Goal: Communication & Community: Answer question/provide support

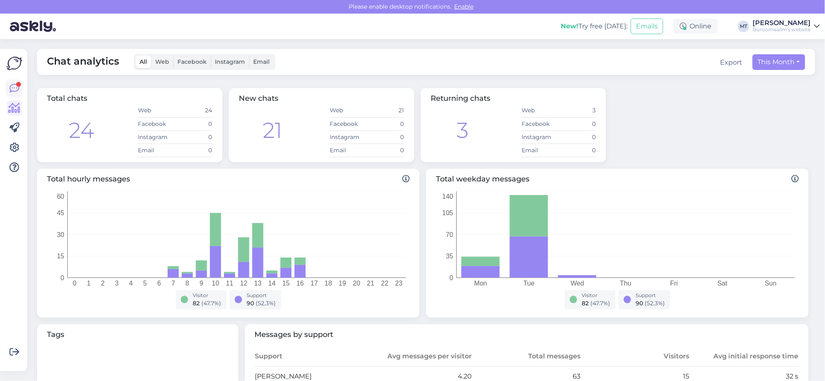
click at [11, 87] on icon at bounding box center [14, 89] width 10 height 10
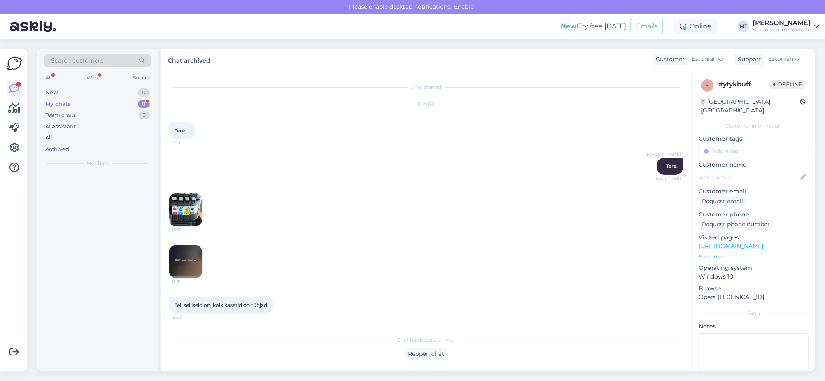
scroll to position [964, 0]
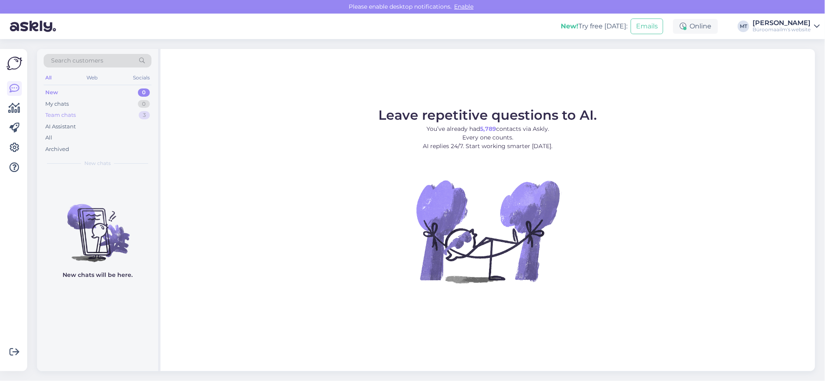
click at [55, 112] on div "Team chats" at bounding box center [60, 115] width 30 height 8
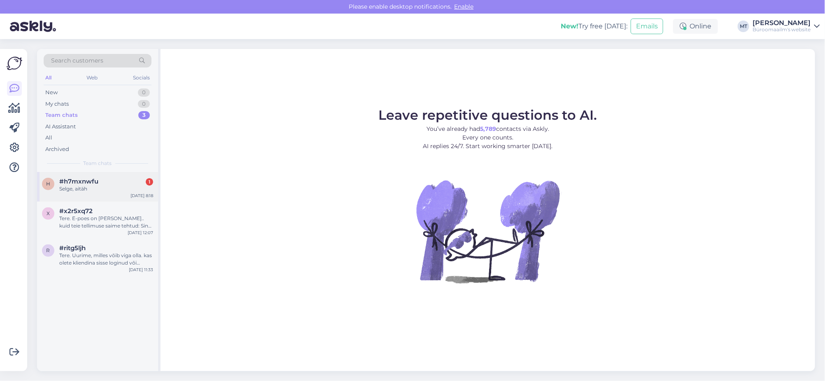
click at [81, 179] on span "#h7mxnwfu" at bounding box center [78, 181] width 39 height 7
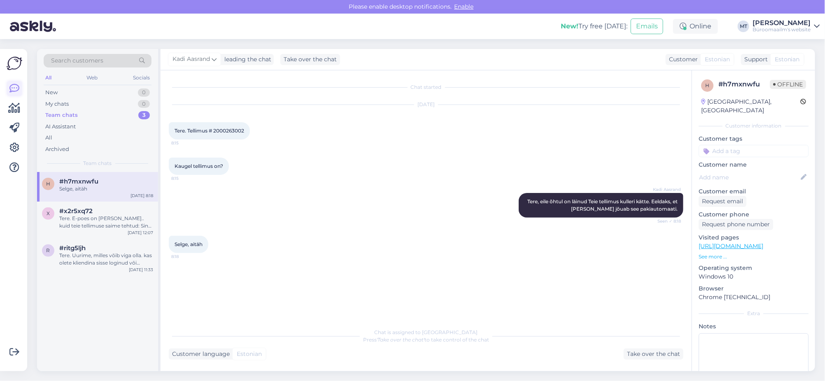
click at [16, 91] on icon at bounding box center [14, 89] width 10 height 10
click at [16, 85] on icon at bounding box center [14, 89] width 10 height 10
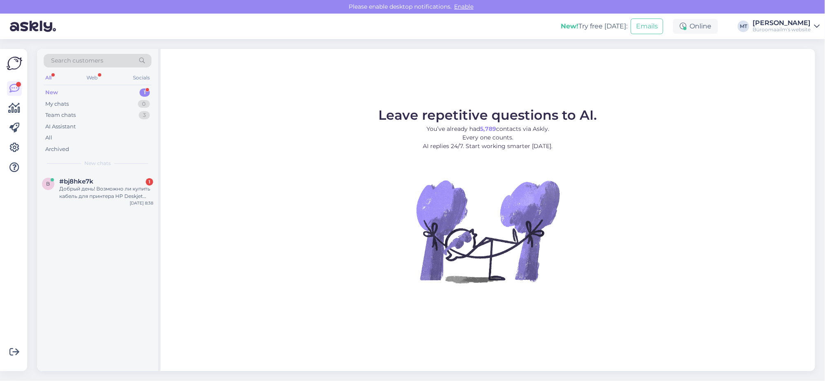
click at [50, 92] on div "New" at bounding box center [51, 92] width 13 height 8
click at [76, 186] on div "Добрый день! Возможно ли купить кабель для принтера HP Deskjet 3720 или HP Desk…" at bounding box center [106, 192] width 94 height 15
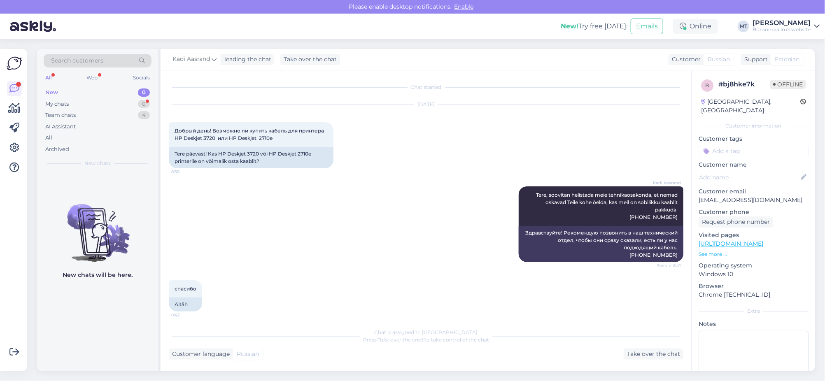
scroll to position [53, 0]
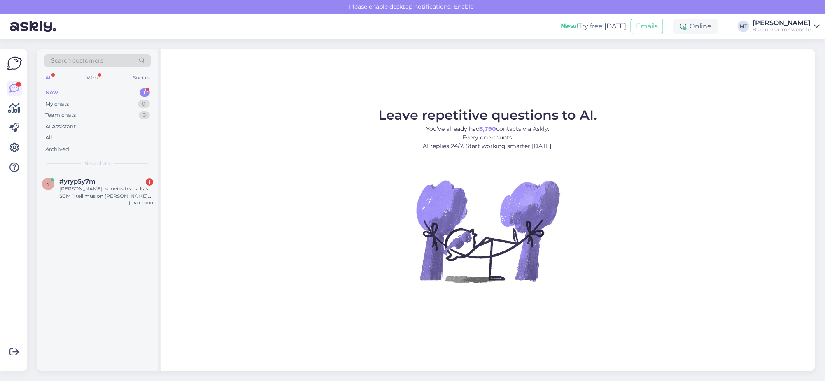
click at [49, 88] on div "New 1" at bounding box center [98, 93] width 108 height 12
click at [71, 182] on span "#yryp5y7m" at bounding box center [77, 181] width 36 height 7
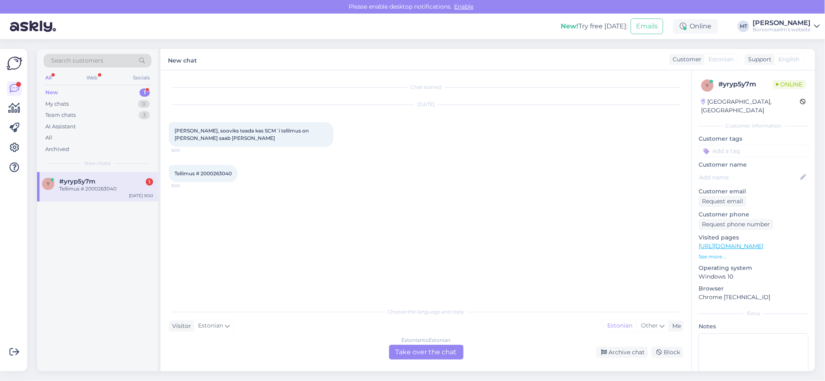
click at [442, 348] on div "Estonian to Estonian Take over the chat" at bounding box center [426, 352] width 74 height 15
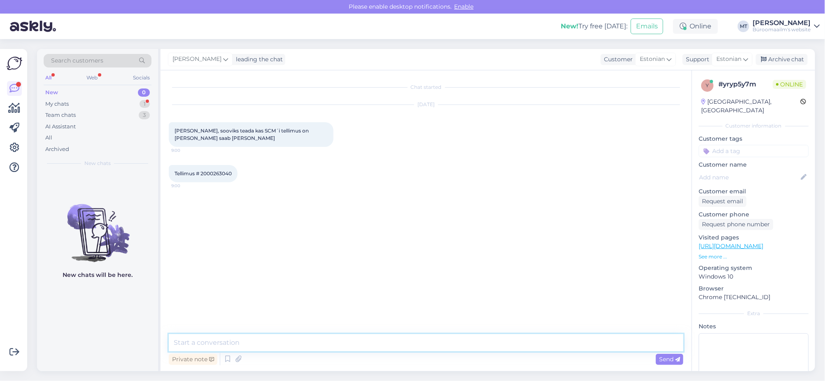
click at [233, 341] on textarea at bounding box center [426, 342] width 514 height 17
drag, startPoint x: 233, startPoint y: 174, endPoint x: 202, endPoint y: 177, distance: 31.4
click at [202, 177] on div "Tellimus # 2000263040 9:00" at bounding box center [203, 173] width 69 height 17
copy span "2000263040"
click at [215, 347] on textarea "Tere." at bounding box center [426, 342] width 514 height 17
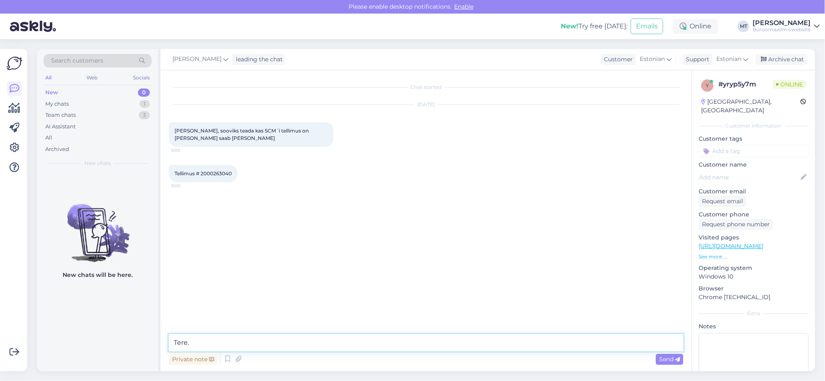
paste textarea "Tellimus 2000263040"
click at [231, 336] on textarea "Tere. Tellimus 2000263040" at bounding box center [426, 337] width 514 height 27
click at [279, 343] on textarea "Tere. Tellimus 2000263040" at bounding box center [426, 342] width 514 height 17
type textarea "Tere. Tellimus 2000263040 on komplekteeritud ja valmis pandud meie peterburi te…"
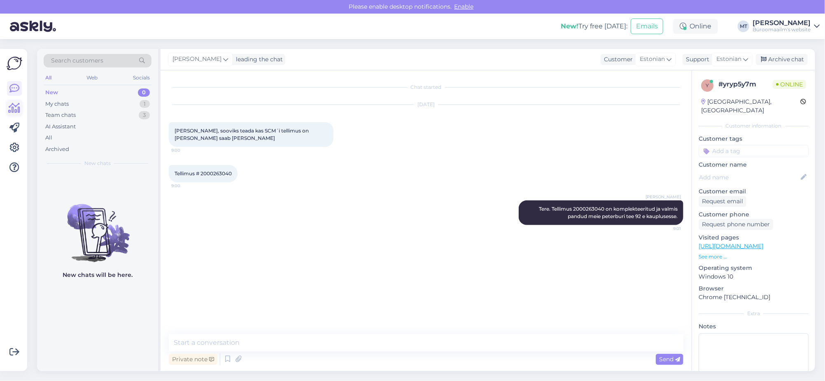
click at [14, 111] on icon at bounding box center [15, 108] width 12 height 10
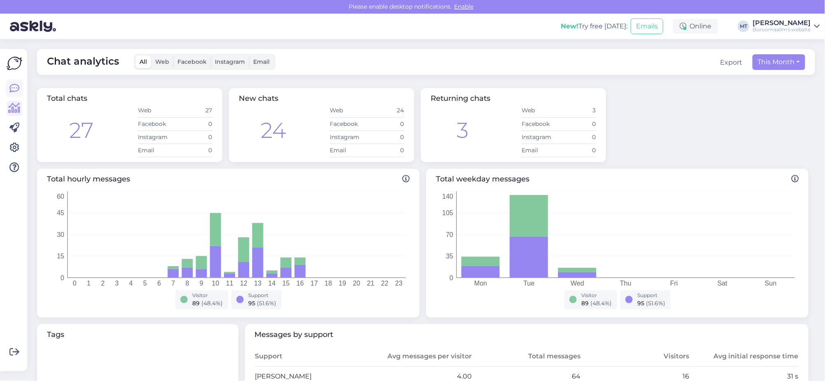
click at [11, 90] on icon at bounding box center [14, 89] width 10 height 10
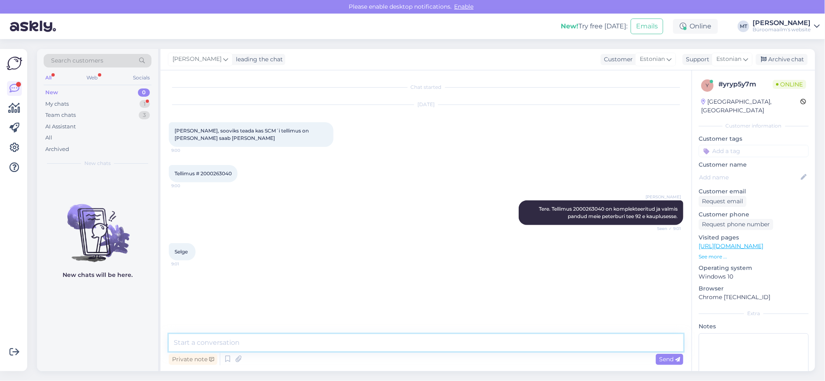
click at [210, 347] on textarea at bounding box center [426, 342] width 514 height 17
type textarea "Aitäh."
click at [788, 57] on div "Archive chat" at bounding box center [781, 59] width 52 height 11
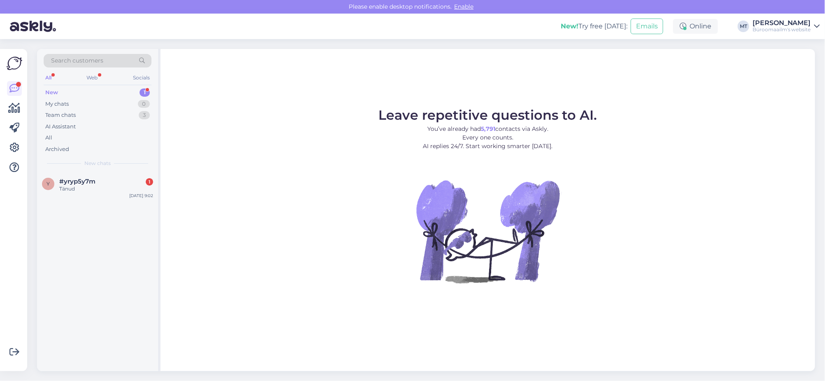
click at [48, 90] on div "New" at bounding box center [51, 92] width 13 height 8
click at [93, 178] on span "#yryp5y7m" at bounding box center [77, 181] width 36 height 7
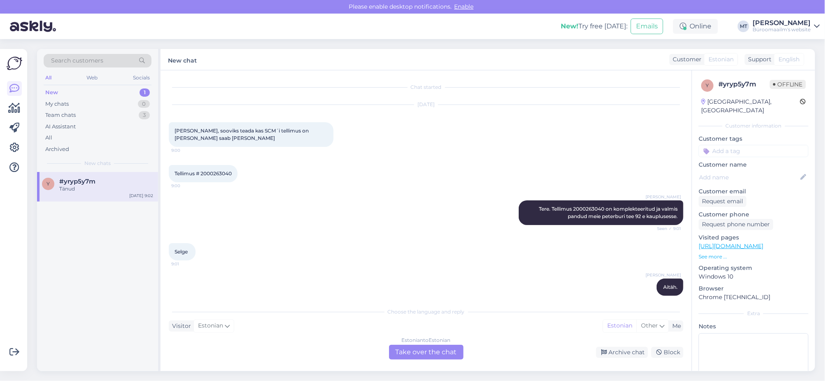
scroll to position [44, 0]
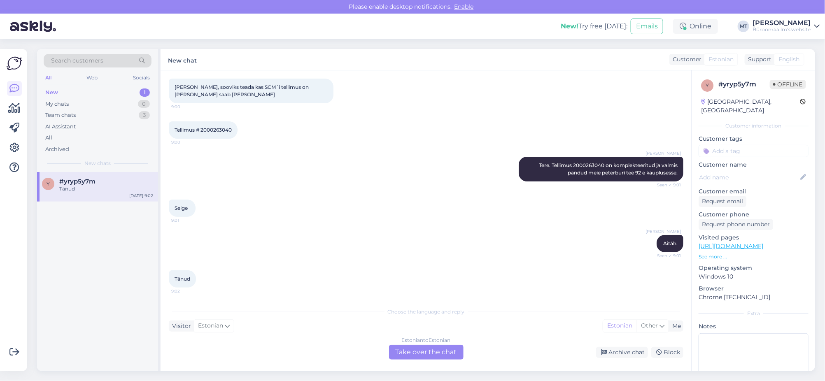
click at [442, 344] on div "Estonian to Estonian" at bounding box center [426, 340] width 49 height 7
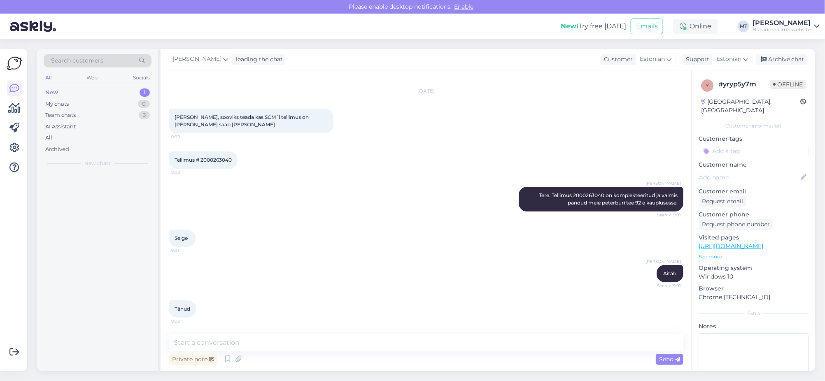
scroll to position [13, 0]
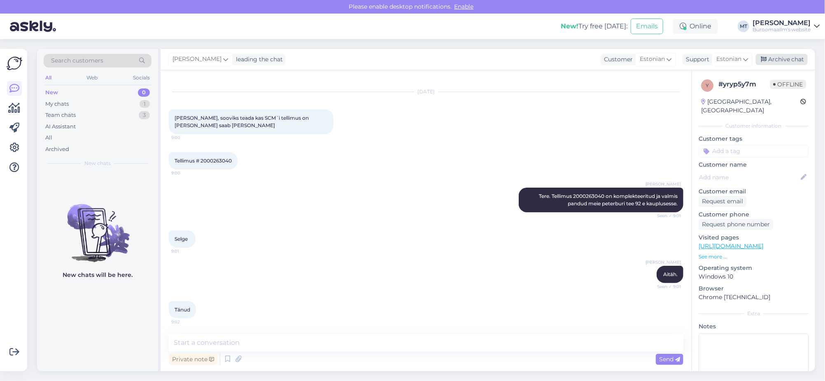
click at [782, 57] on div "Archive chat" at bounding box center [781, 59] width 52 height 11
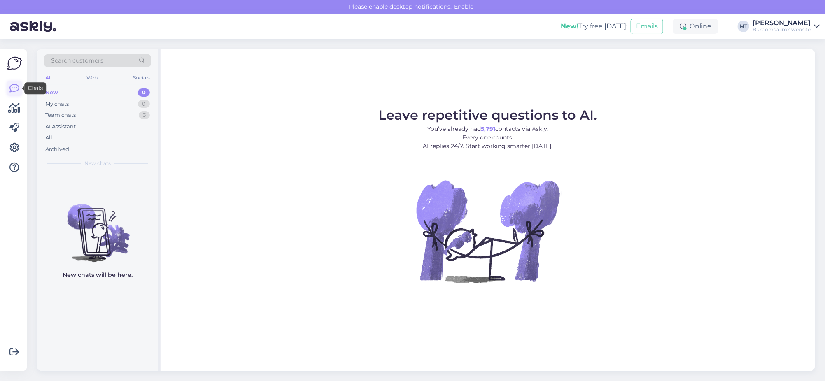
click at [12, 87] on icon at bounding box center [14, 89] width 10 height 10
click at [15, 107] on icon at bounding box center [15, 108] width 12 height 10
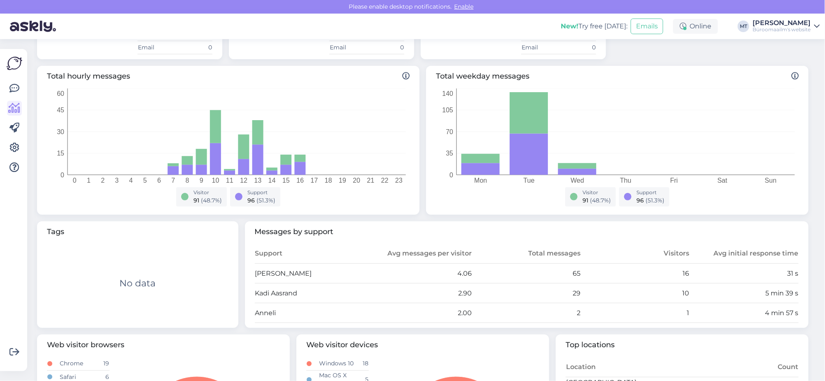
scroll to position [154, 0]
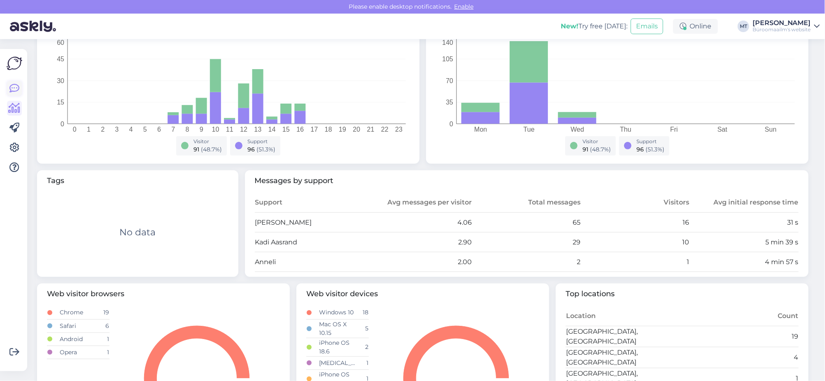
click at [18, 91] on icon at bounding box center [14, 89] width 10 height 10
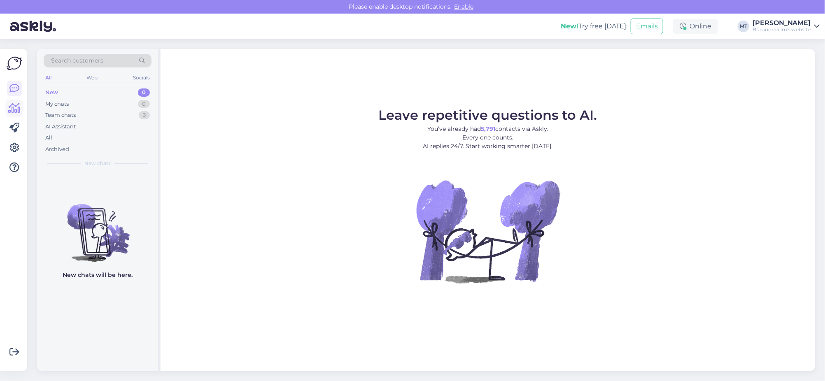
click at [13, 106] on icon at bounding box center [15, 108] width 12 height 10
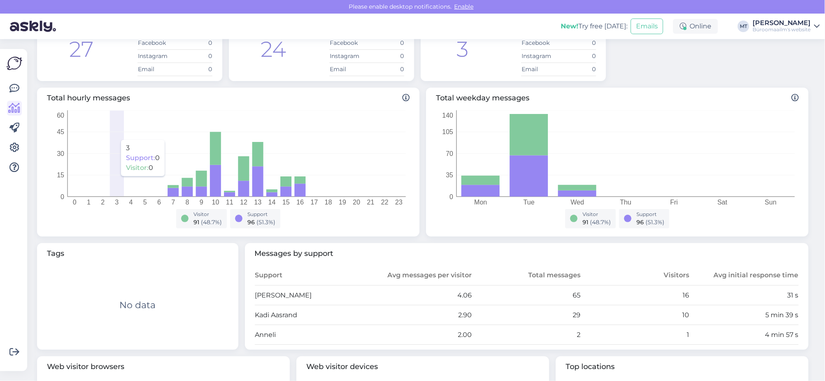
scroll to position [235, 0]
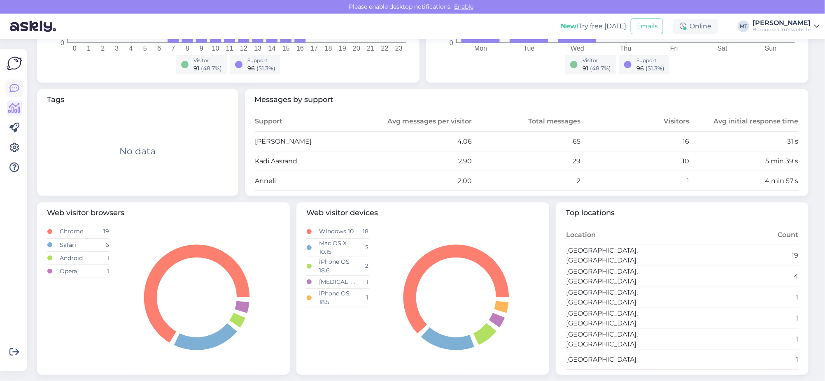
click at [15, 87] on icon at bounding box center [14, 89] width 10 height 10
